Goal: Navigation & Orientation: Go to known website

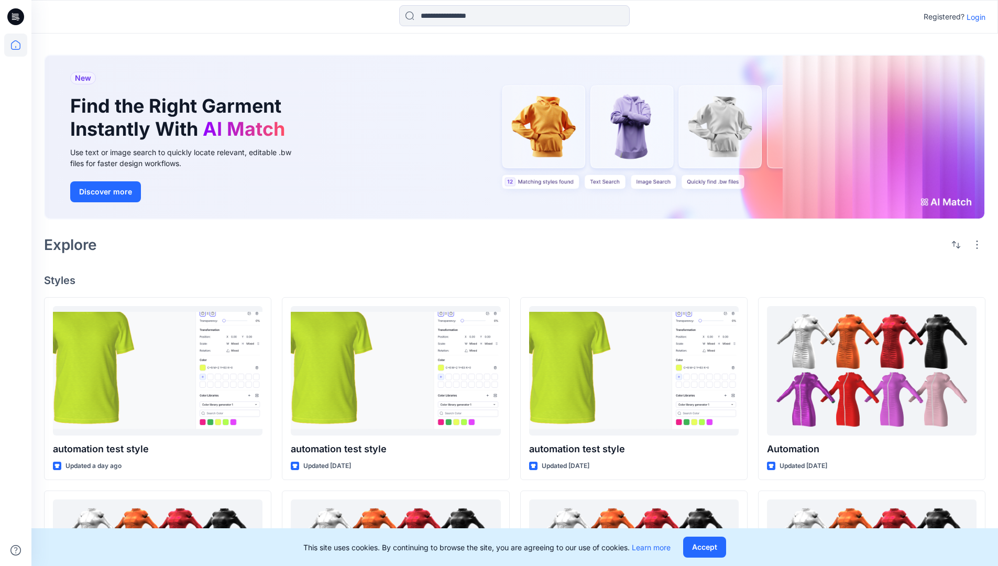
click at [973, 17] on p "Login" at bounding box center [975, 17] width 19 height 11
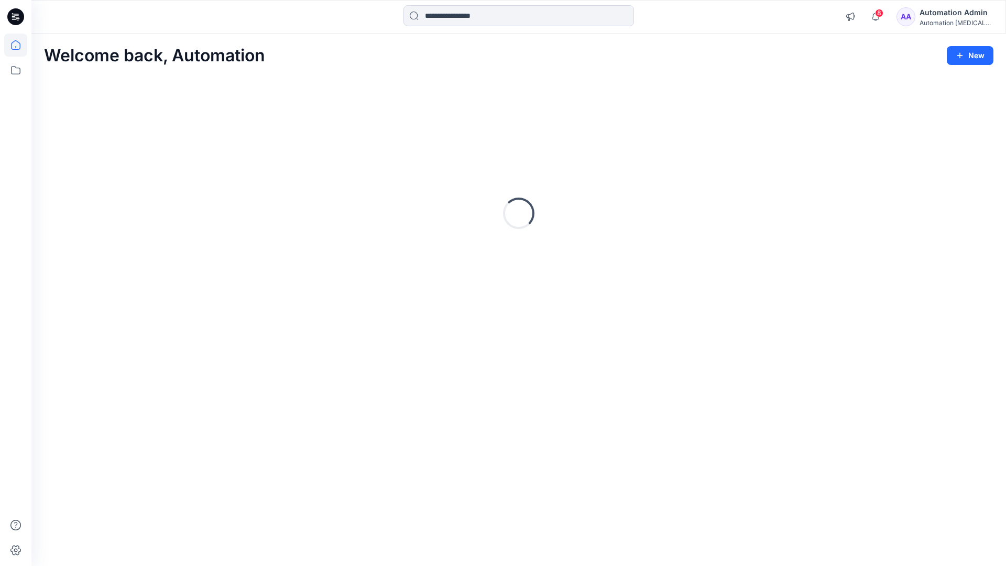
click at [20, 45] on icon at bounding box center [15, 44] width 9 height 9
click at [17, 71] on icon at bounding box center [15, 70] width 23 height 23
